Goal: Check status: Check status

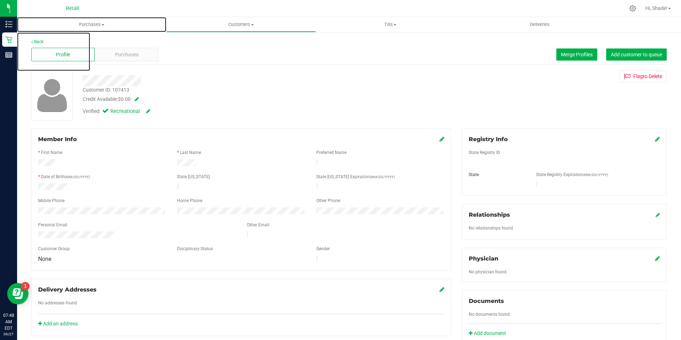
click at [97, 24] on span "Purchases" at bounding box center [91, 24] width 149 height 6
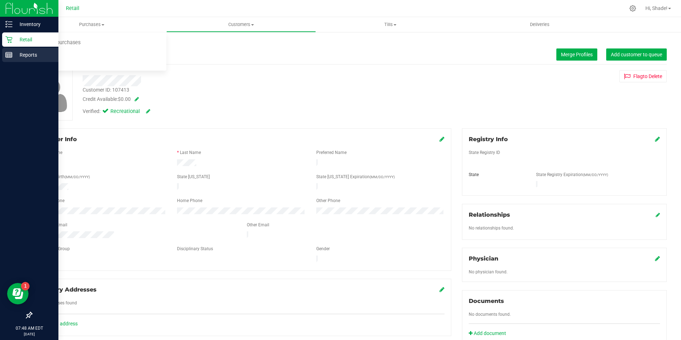
click at [6, 58] on div "Reports" at bounding box center [30, 55] width 56 height 14
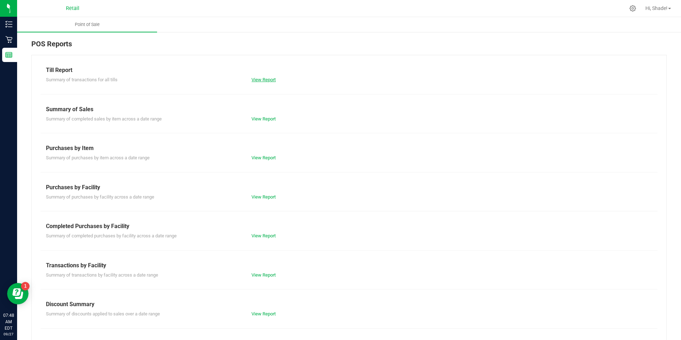
click at [271, 80] on link "View Report" at bounding box center [264, 79] width 24 height 5
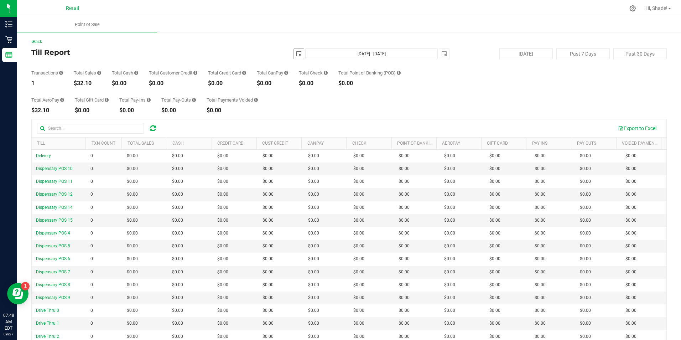
click at [296, 57] on span "select" at bounding box center [299, 54] width 10 height 10
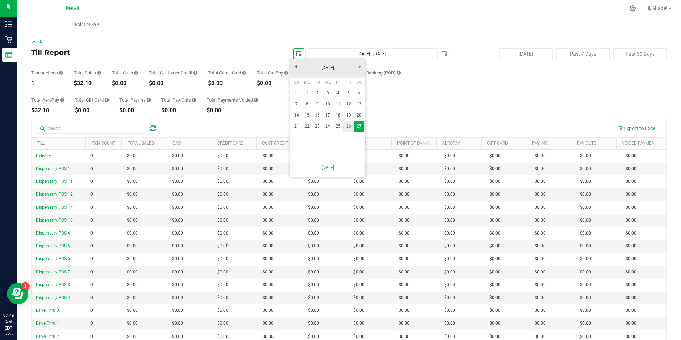
click at [349, 128] on link "26" at bounding box center [348, 126] width 10 height 11
type input "2025-09-26"
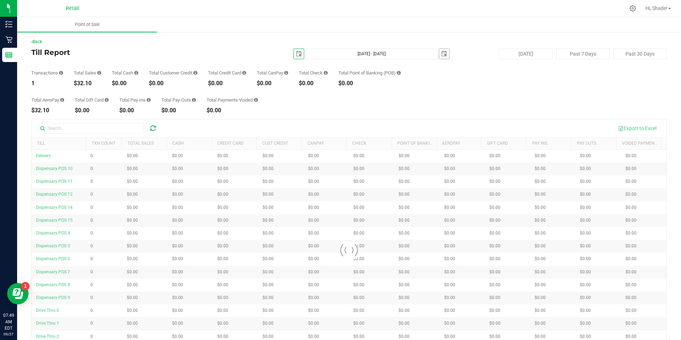
drag, startPoint x: 439, startPoint y: 52, endPoint x: 438, endPoint y: 56, distance: 3.7
click at [441, 52] on span "select" at bounding box center [444, 54] width 6 height 6
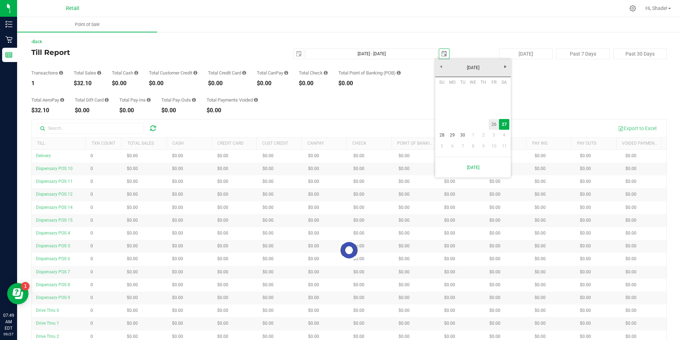
click at [497, 125] on link "26" at bounding box center [494, 124] width 10 height 11
type input "Sep 26, 2025 - Sep 26, 2025"
type input "2025-09-26"
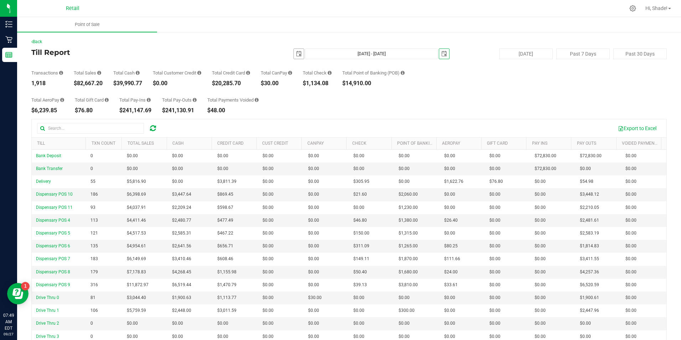
click at [296, 52] on span "select" at bounding box center [299, 54] width 6 height 6
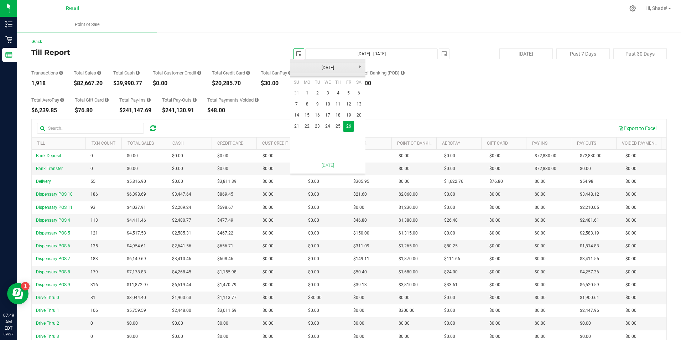
scroll to position [0, 18]
click at [339, 125] on link "25" at bounding box center [338, 126] width 10 height 11
type input "Sep 25, 2025 - Sep 26, 2025"
type input "2025-09-25"
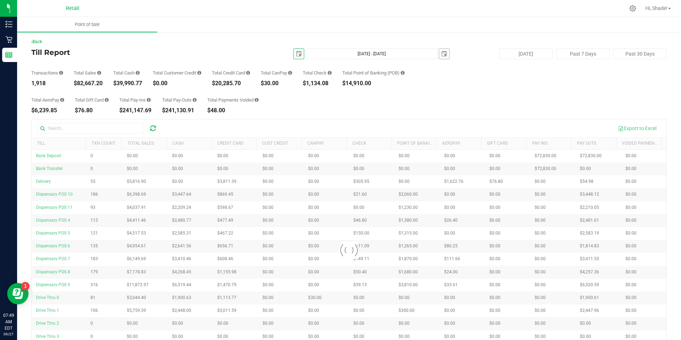
click at [444, 52] on span "select" at bounding box center [444, 54] width 10 height 10
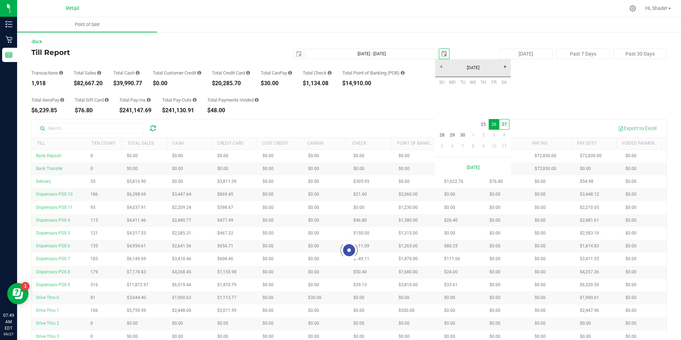
scroll to position [0, 18]
click at [481, 122] on link "25" at bounding box center [483, 124] width 10 height 11
type input "Sep 25, 2025 - Sep 25, 2025"
type input "2025-09-25"
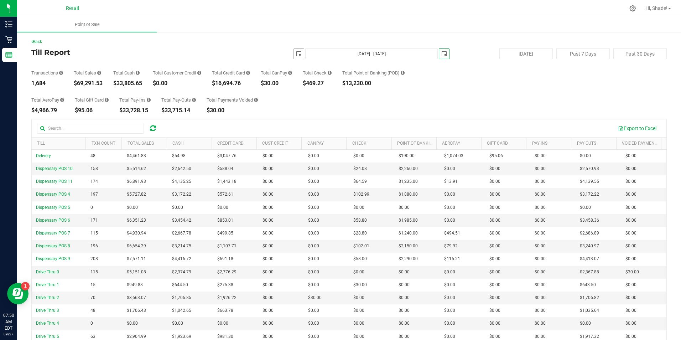
click at [297, 51] on span "select" at bounding box center [299, 54] width 10 height 10
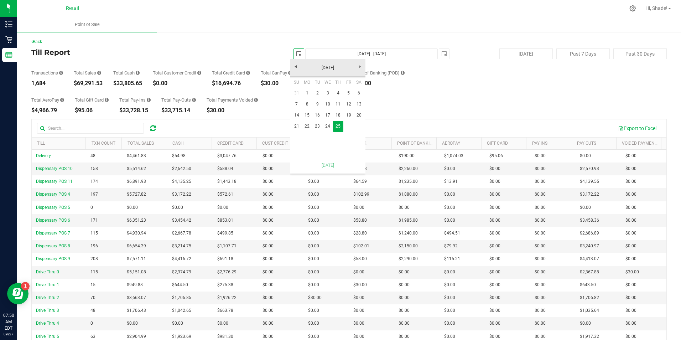
scroll to position [0, 18]
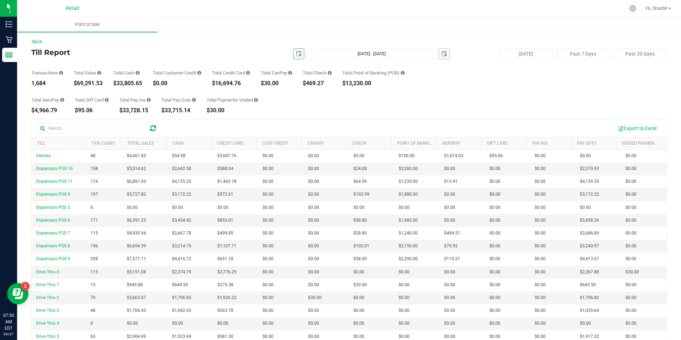
click at [441, 52] on span "select" at bounding box center [444, 54] width 6 height 6
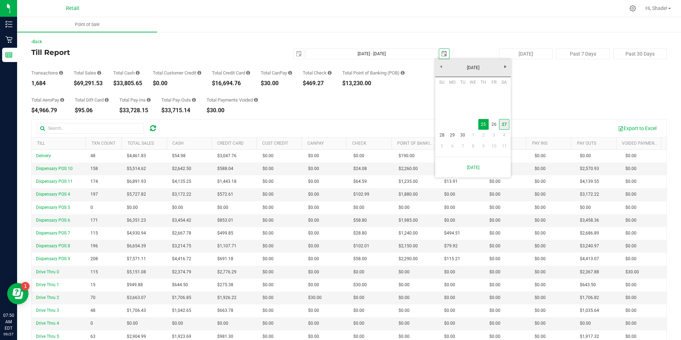
click at [503, 122] on link "27" at bounding box center [504, 124] width 10 height 11
type input "Sep 25, 2025 - Sep 27, 2025"
type input "2025-09-27"
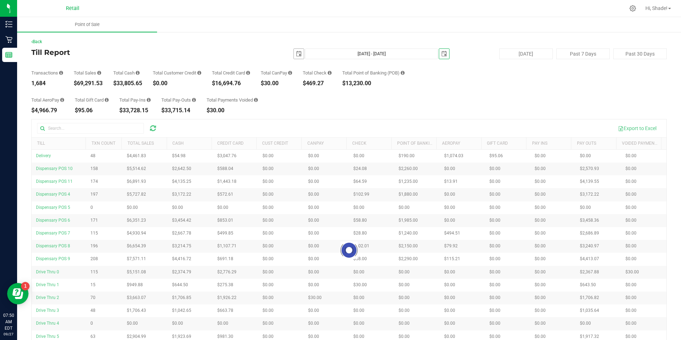
click at [298, 49] on span "select" at bounding box center [299, 54] width 10 height 10
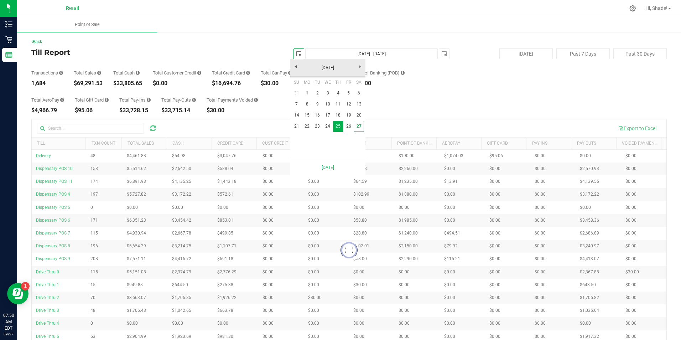
scroll to position [0, 18]
click at [361, 126] on link "27" at bounding box center [359, 126] width 10 height 11
type input "Sep 27, 2025 - Sep 27, 2025"
type input "2025-09-27"
